Goal: Navigation & Orientation: Understand site structure

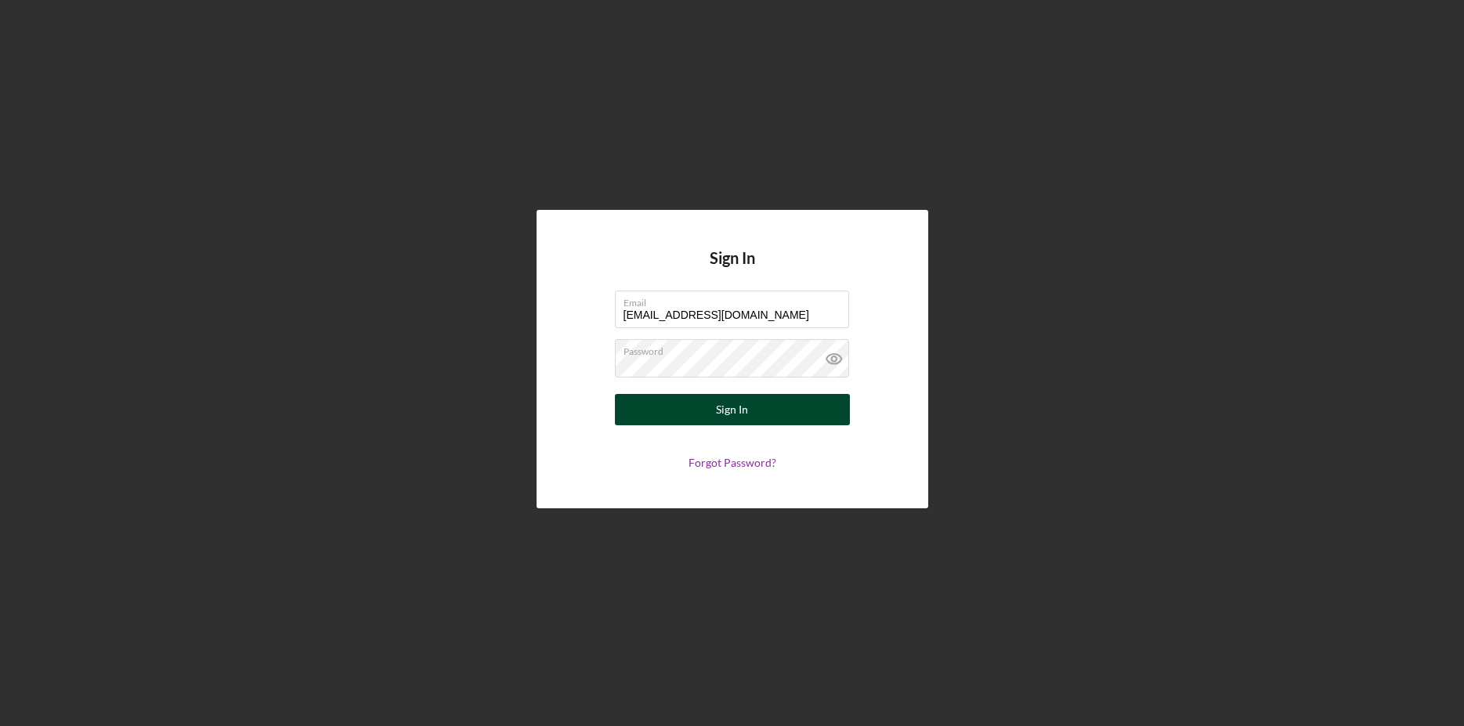
type input "[EMAIL_ADDRESS][DOMAIN_NAME]"
click at [742, 408] on div "Sign In" at bounding box center [732, 409] width 32 height 31
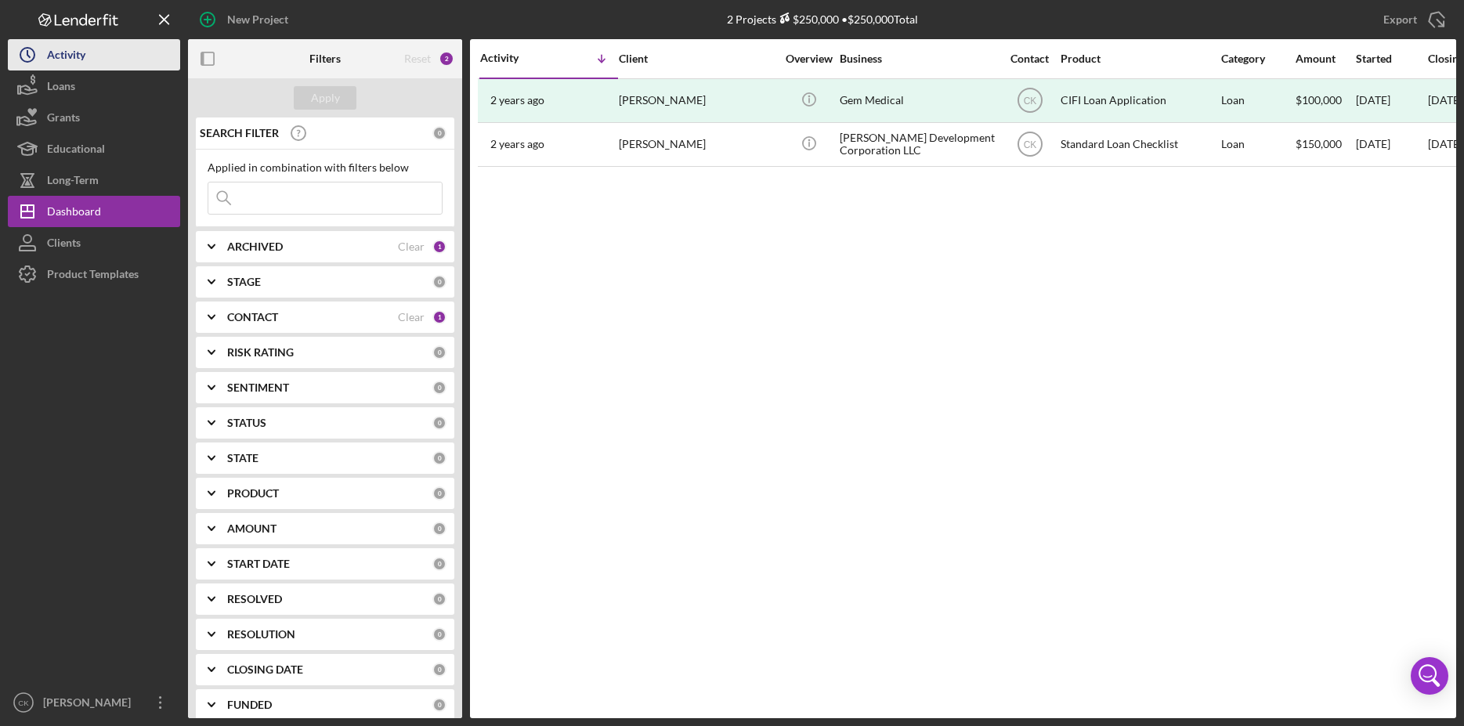
click at [67, 63] on div "Activity" at bounding box center [66, 56] width 38 height 35
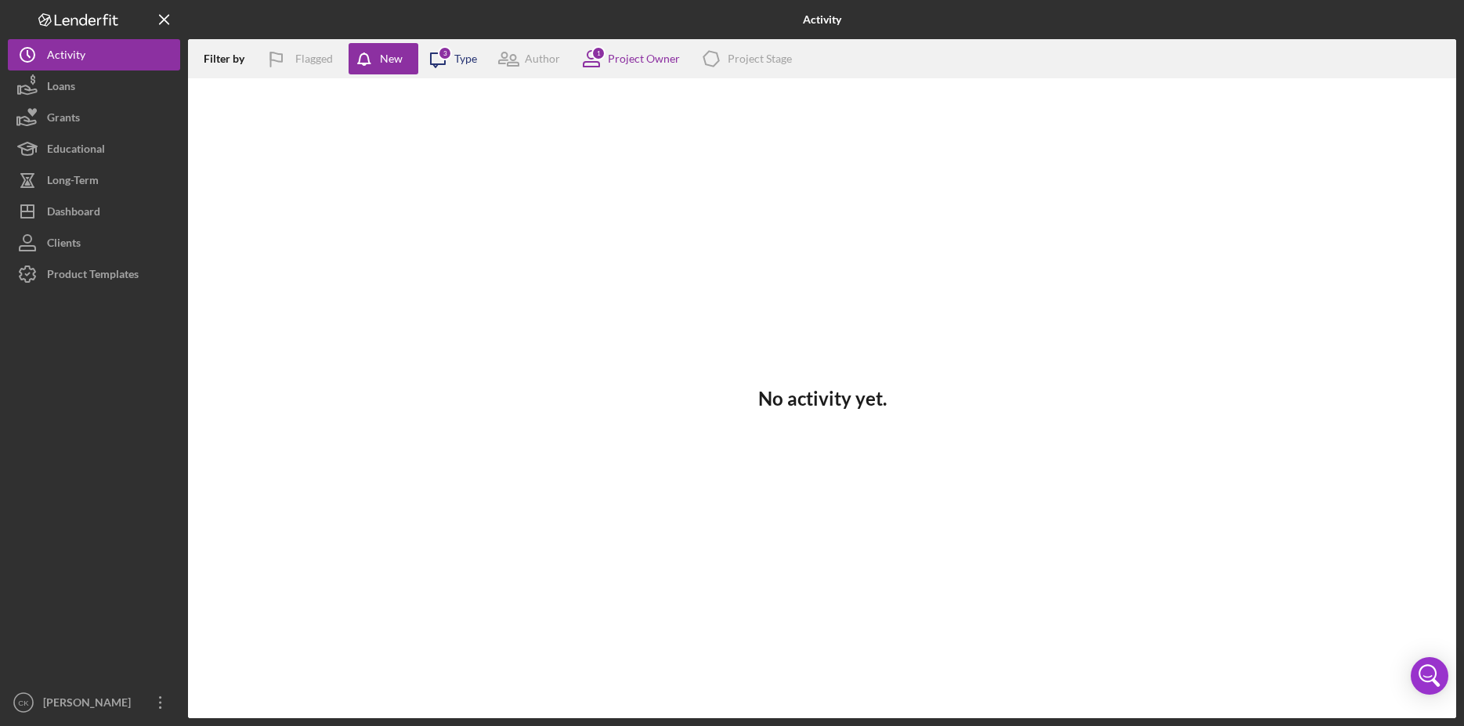
click at [443, 55] on div "3" at bounding box center [445, 53] width 14 height 14
click at [139, 100] on button "Loans" at bounding box center [94, 86] width 172 height 31
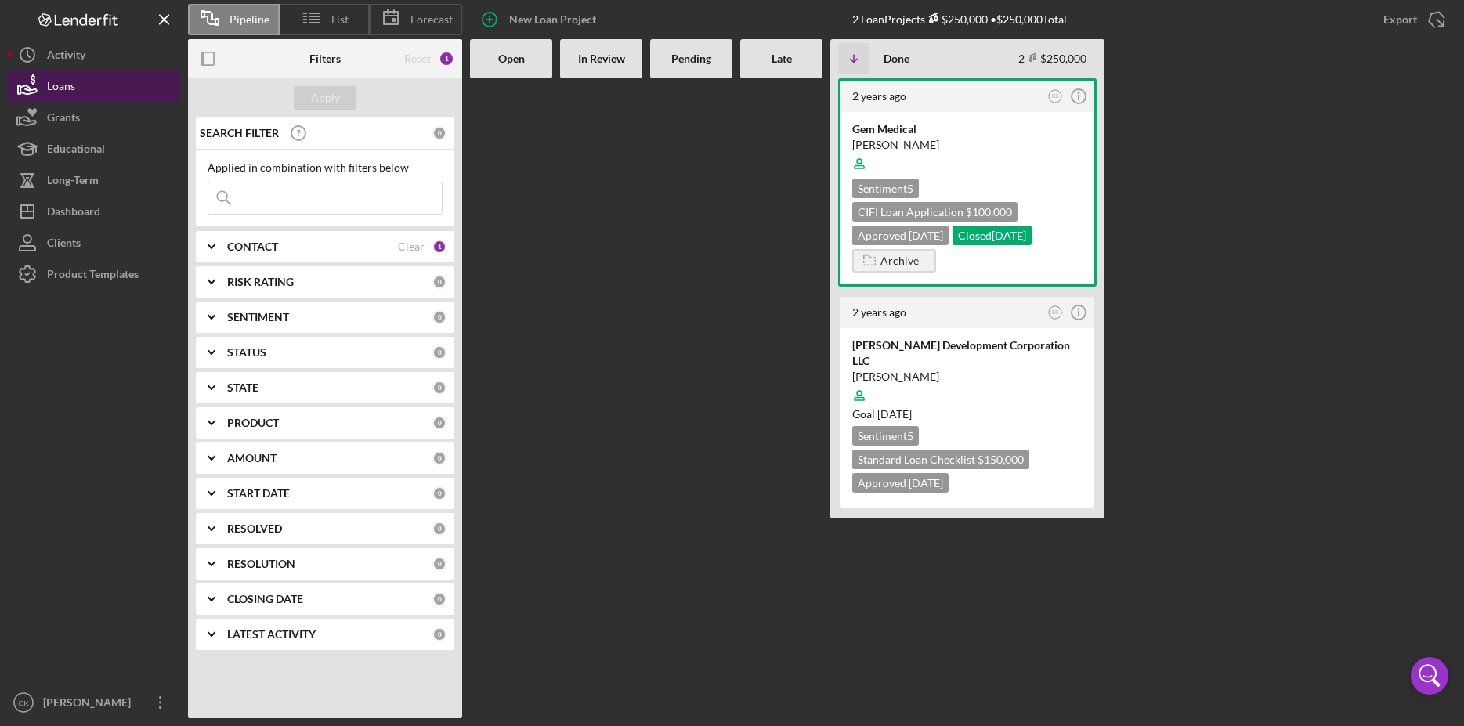
click at [57, 79] on div "Loans" at bounding box center [61, 88] width 28 height 35
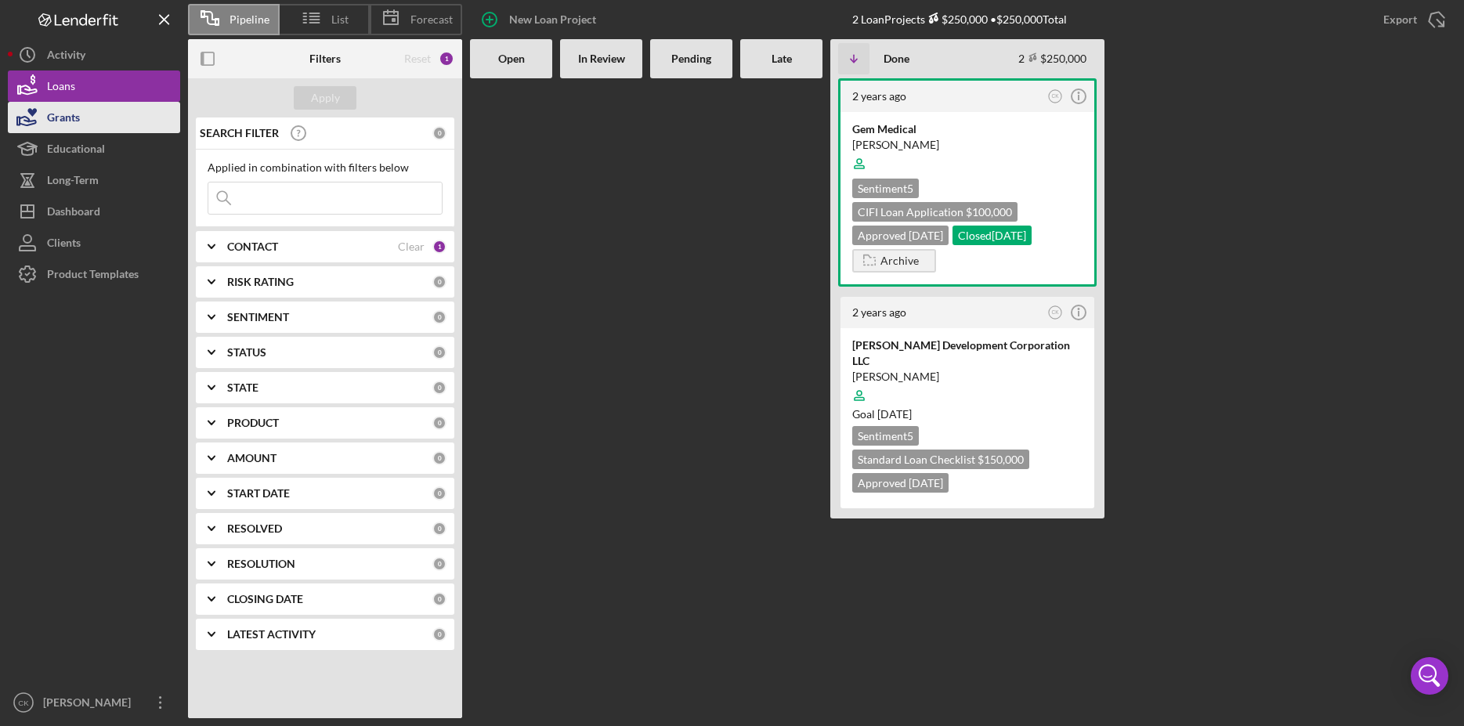
click at [53, 120] on div "Grants" at bounding box center [63, 119] width 33 height 35
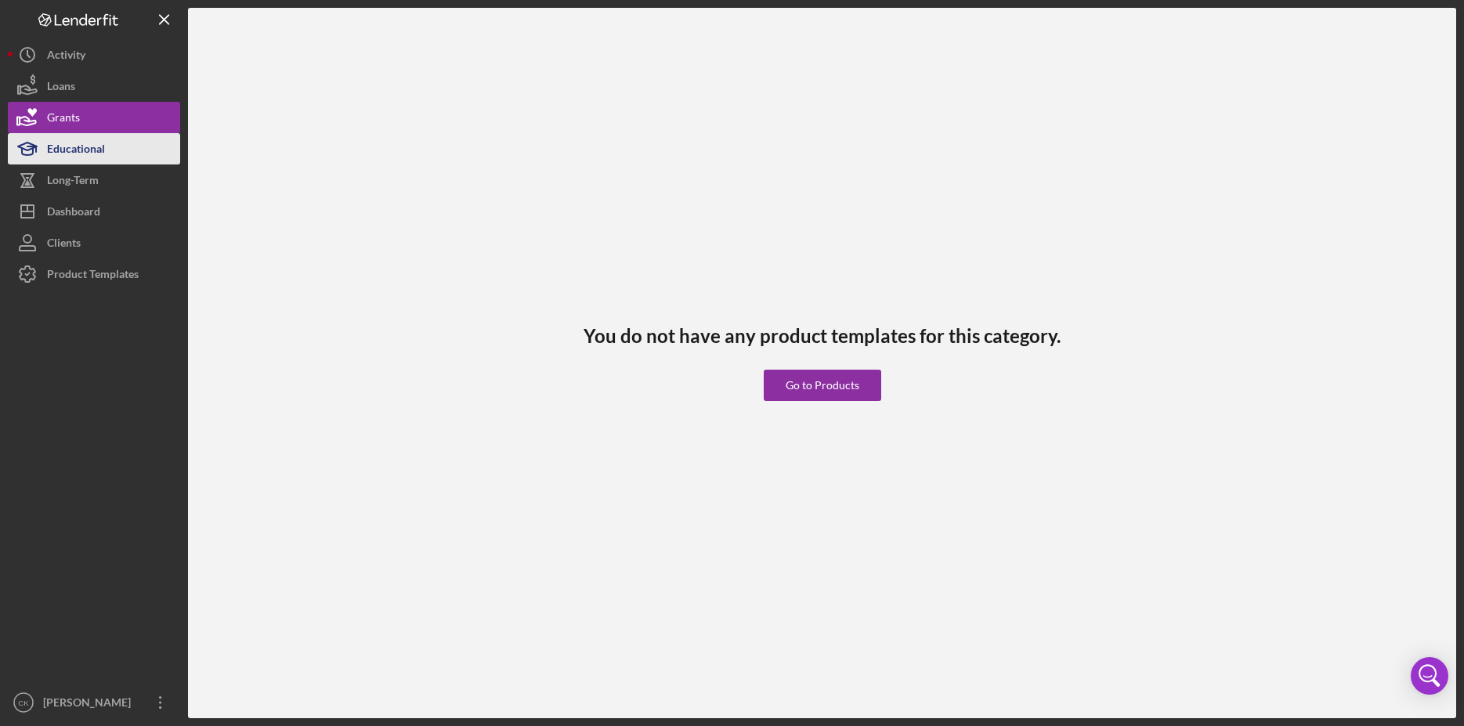
click at [65, 149] on div "Educational" at bounding box center [76, 150] width 58 height 35
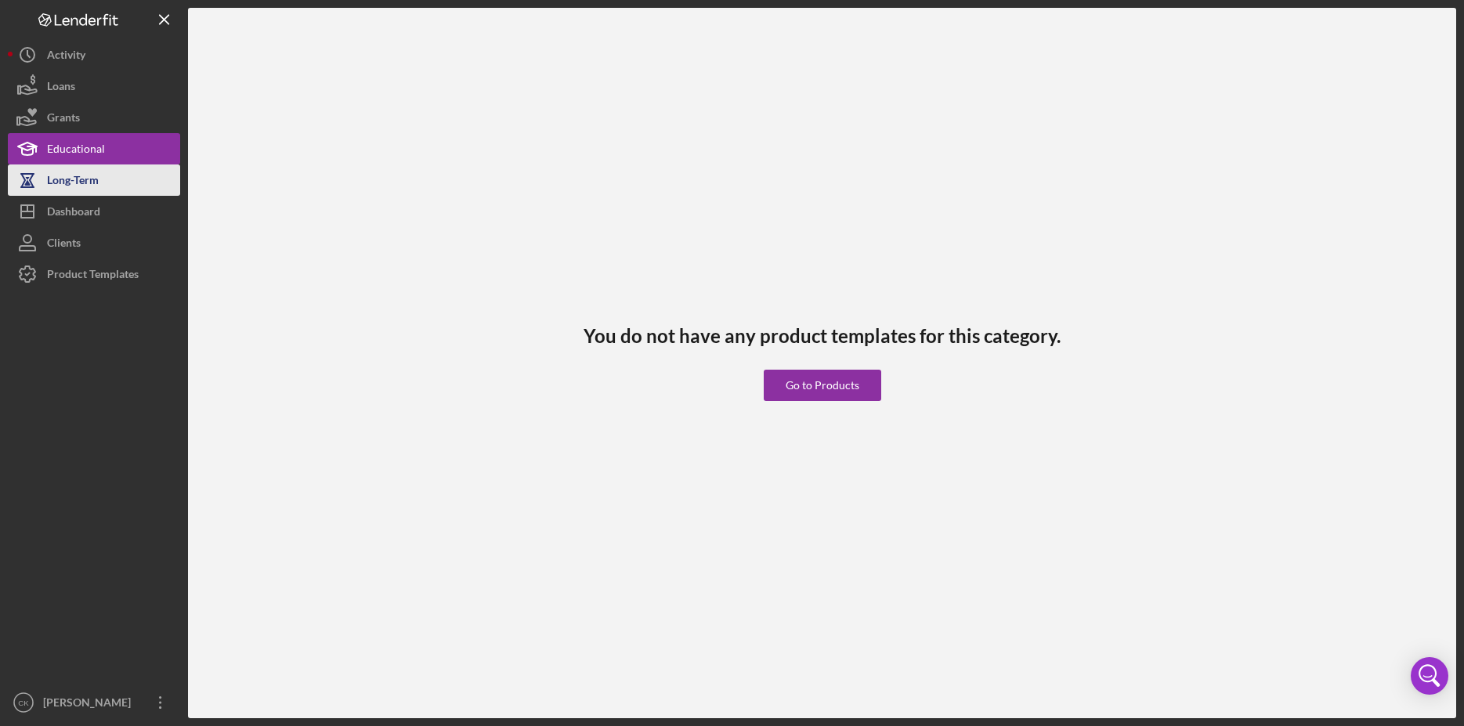
click at [84, 189] on div "Long-Term" at bounding box center [73, 182] width 52 height 35
